Goal: Task Accomplishment & Management: Complete application form

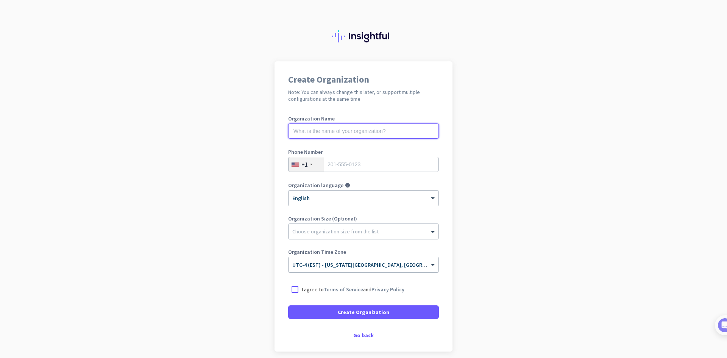
click at [329, 133] on input "text" at bounding box center [363, 130] width 151 height 15
type input "Mercor"
click at [384, 165] on input "tel" at bounding box center [363, 164] width 151 height 15
type input "4342293302"
click at [292, 289] on div at bounding box center [295, 289] width 14 height 14
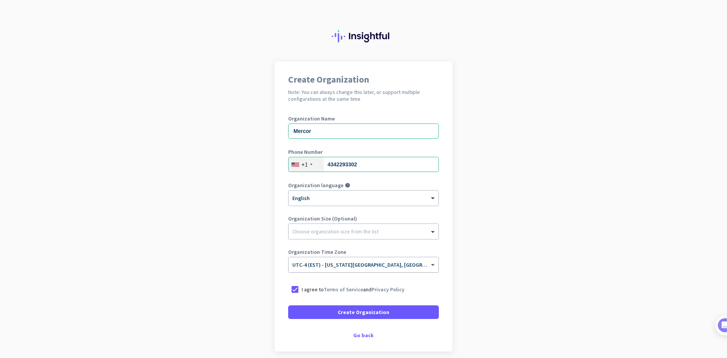
click at [431, 264] on span at bounding box center [433, 265] width 9 height 6
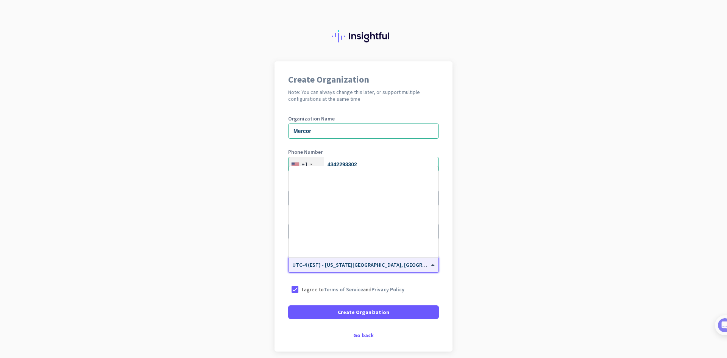
scroll to position [875, 0]
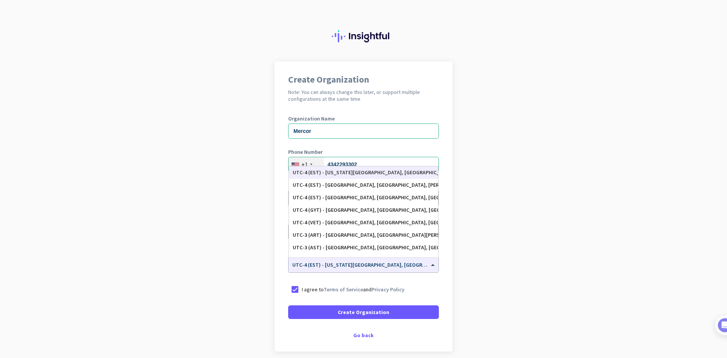
drag, startPoint x: 456, startPoint y: 270, endPoint x: 453, endPoint y: 273, distance: 4.3
click at [455, 270] on app-onboarding-organization "Create Organization Note: You can always change this later, or support multiple…" at bounding box center [363, 225] width 727 height 328
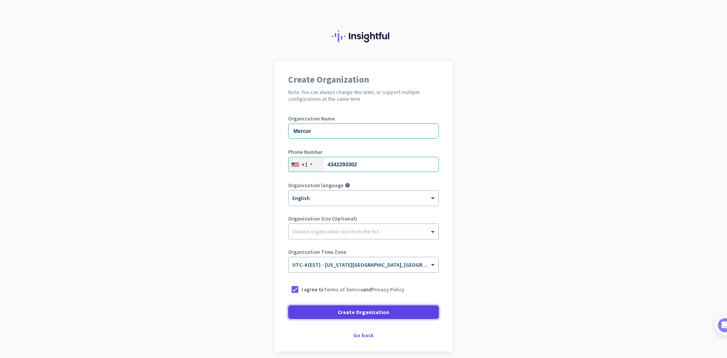
click at [405, 313] on span at bounding box center [363, 312] width 151 height 18
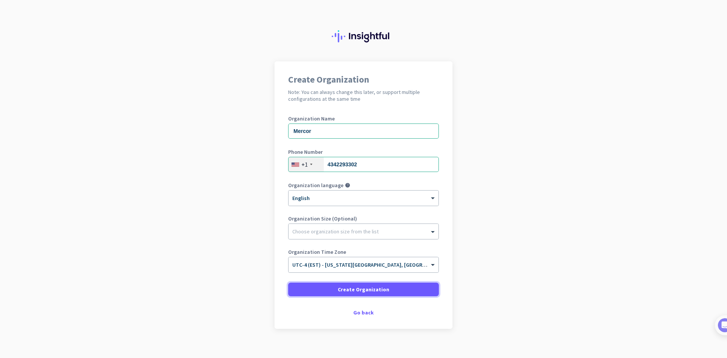
click at [401, 288] on span at bounding box center [363, 289] width 151 height 18
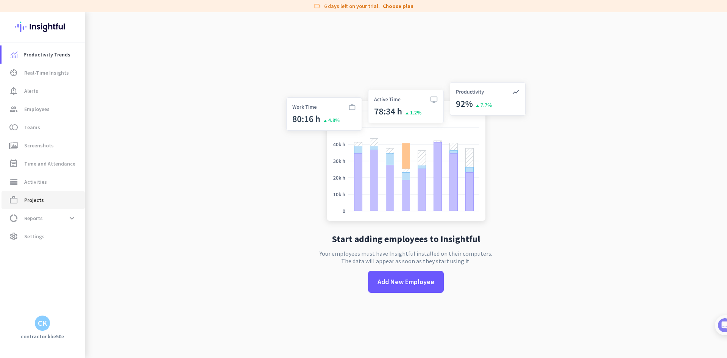
click at [36, 202] on span "Projects" at bounding box center [34, 199] width 20 height 9
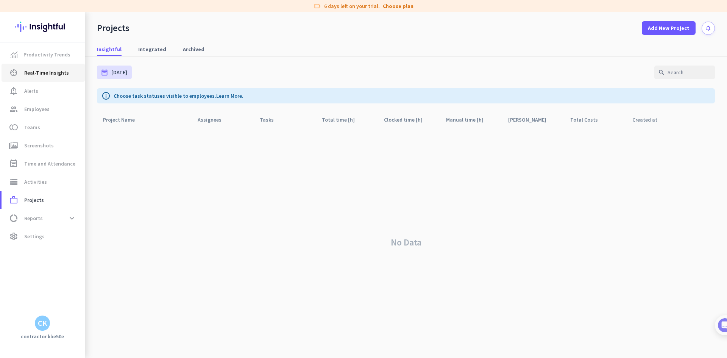
click at [39, 75] on span "Real-Time Insights" at bounding box center [46, 72] width 45 height 9
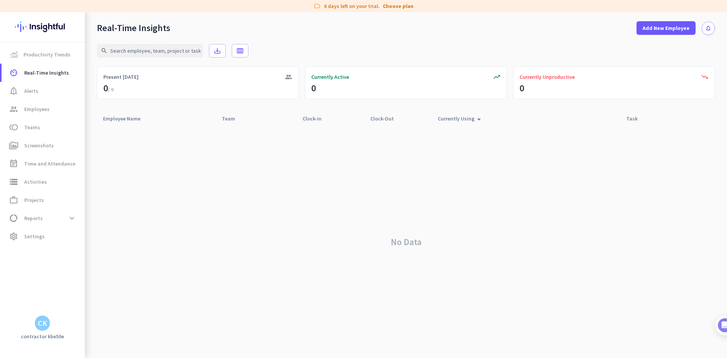
click at [42, 325] on div "CK" at bounding box center [42, 323] width 9 height 8
click at [25, 286] on div at bounding box center [363, 179] width 727 height 358
click at [64, 219] on span "data_usage Reports expand_more" at bounding box center [43, 218] width 71 height 14
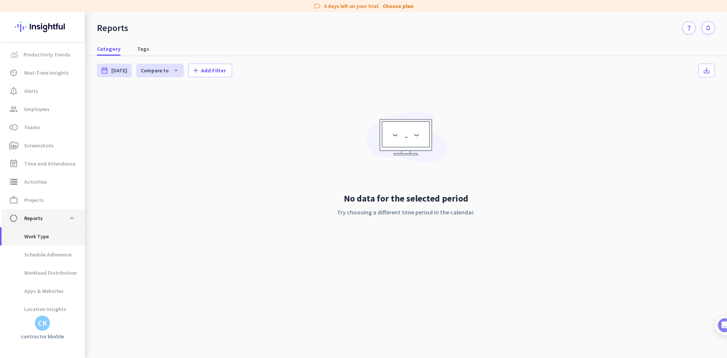
scroll to position [3, 0]
click at [60, 251] on span "Schedule Adherence" at bounding box center [40, 252] width 64 height 18
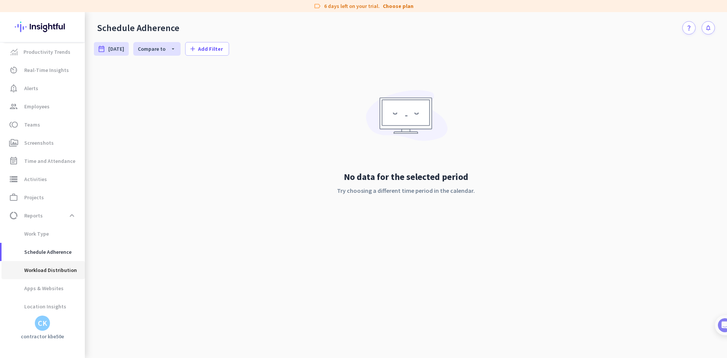
click at [54, 269] on span "Workload Distribution" at bounding box center [42, 270] width 69 height 18
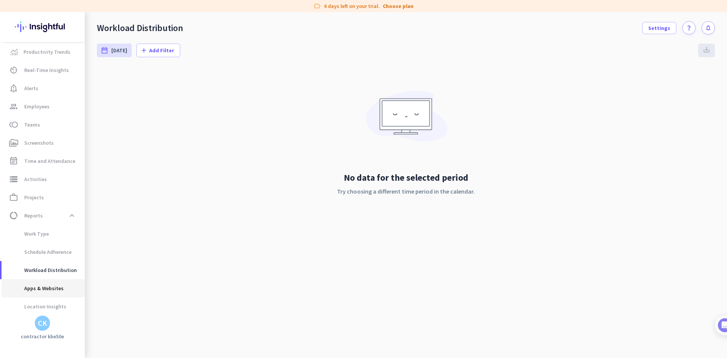
click at [50, 288] on span "Apps & Websites" at bounding box center [36, 288] width 56 height 18
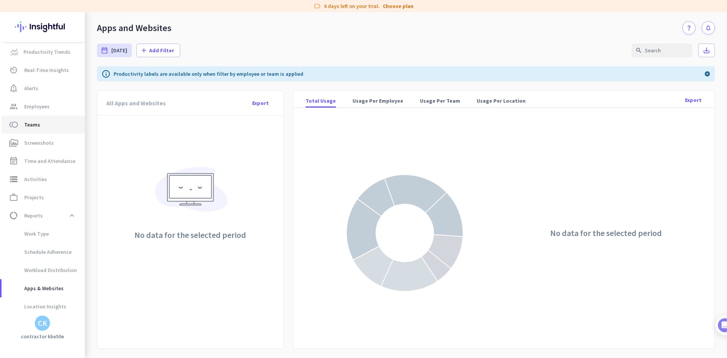
click at [32, 123] on span "Teams" at bounding box center [32, 124] width 16 height 9
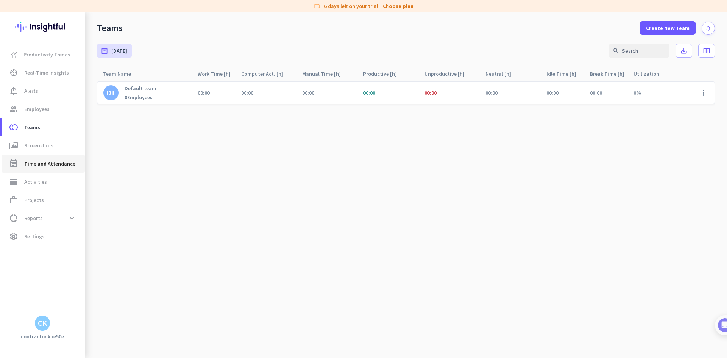
click at [44, 163] on span "Time and Attendance" at bounding box center [49, 163] width 51 height 9
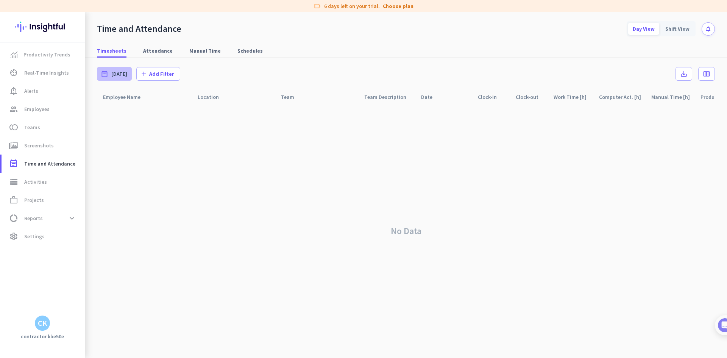
click at [115, 72] on span "[DATE]" at bounding box center [119, 74] width 16 height 8
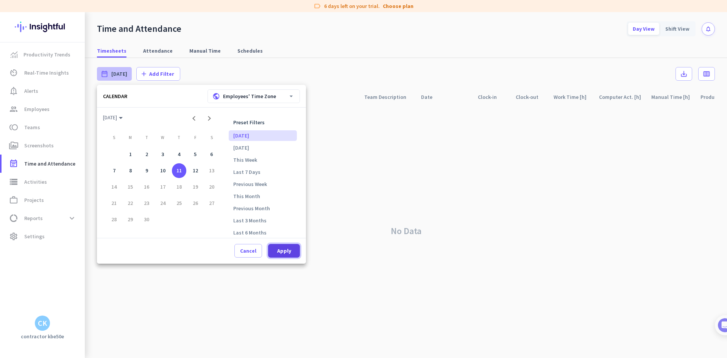
click at [285, 253] on span "Apply" at bounding box center [284, 251] width 14 height 8
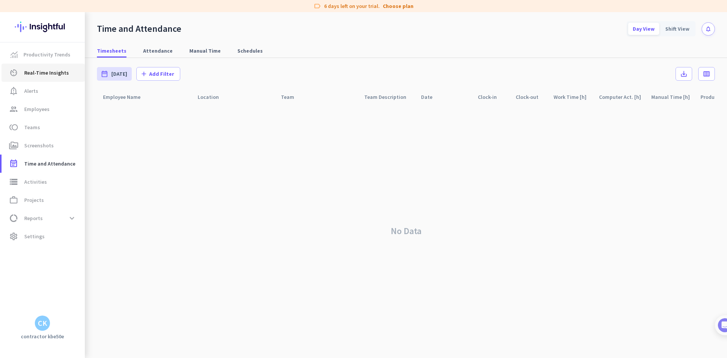
click at [43, 73] on span "Real-Time Insights" at bounding box center [46, 72] width 45 height 9
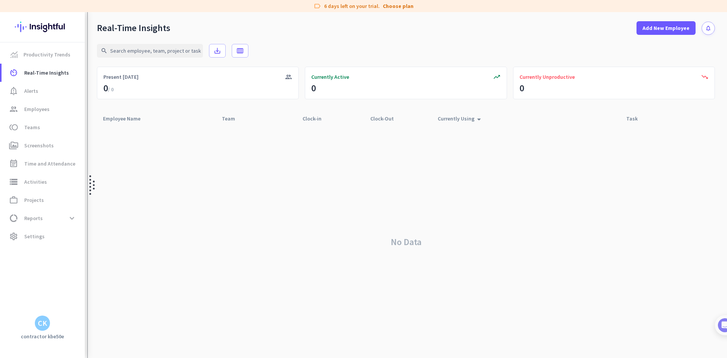
drag, startPoint x: 126, startPoint y: 206, endPoint x: 90, endPoint y: 249, distance: 56.7
click at [92, 244] on mat-sidenav-content "Productivity Trends av_timer Real-Time Insights notification_important Alerts g…" at bounding box center [363, 185] width 727 height 346
drag, startPoint x: 45, startPoint y: 335, endPoint x: 162, endPoint y: 232, distance: 156.9
click at [45, 335] on h3 "contractor kbe50e" at bounding box center [42, 336] width 85 height 7
click at [681, 30] on span "Add New Employee" at bounding box center [666, 28] width 47 height 8
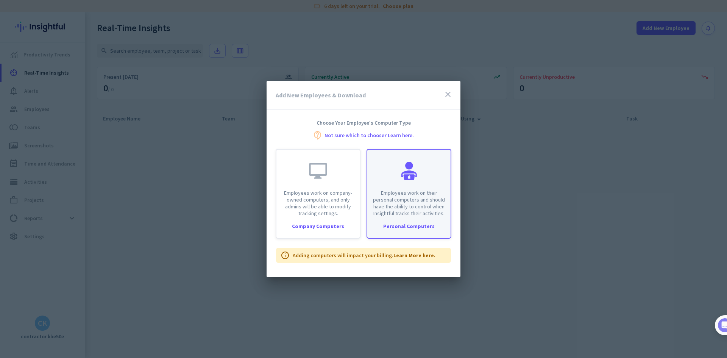
click at [427, 207] on p "Employees work on their personal computers and should have the ability to contr…" at bounding box center [409, 202] width 74 height 27
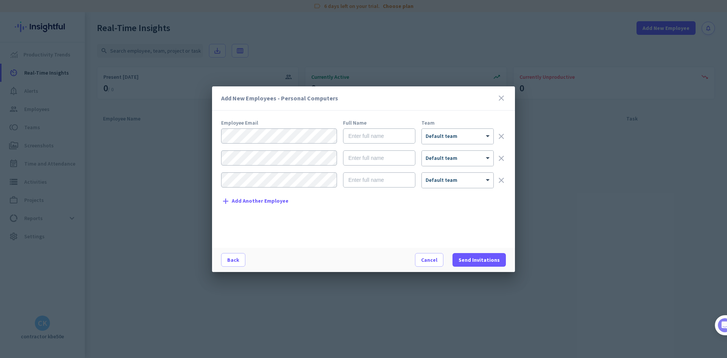
click at [507, 97] on div "Add New Employees - Personal Computers close" at bounding box center [363, 98] width 303 height 24
click at [429, 261] on span "Cancel" at bounding box center [429, 260] width 16 height 8
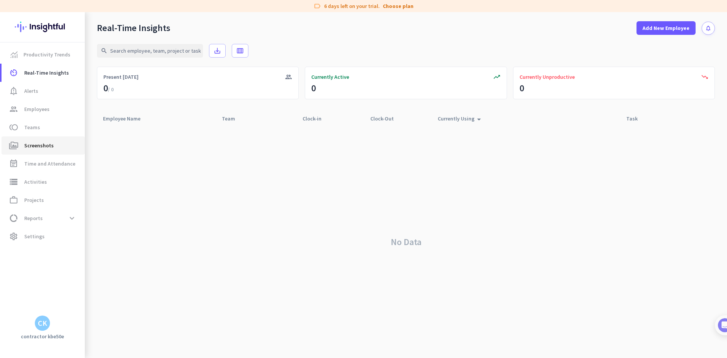
click at [37, 148] on span "Screenshots" at bounding box center [39, 145] width 30 height 9
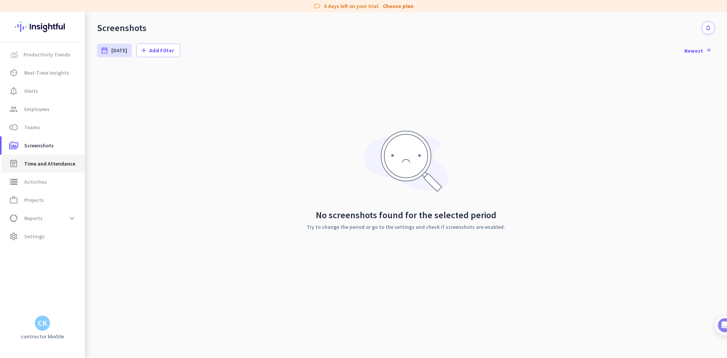
click at [38, 162] on span "Time and Attendance" at bounding box center [49, 163] width 51 height 9
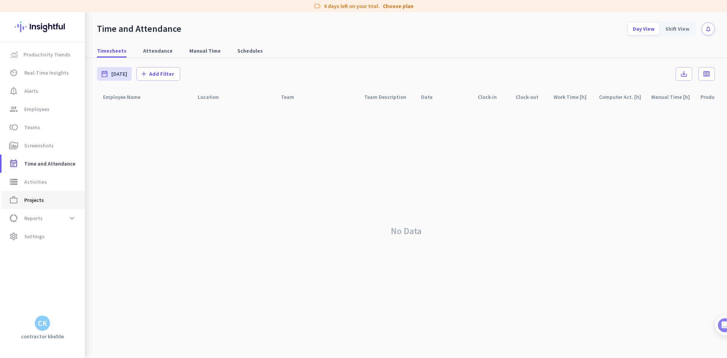
click at [41, 200] on span "Projects" at bounding box center [34, 199] width 20 height 9
